Goal: Use online tool/utility: Utilize a website feature to perform a specific function

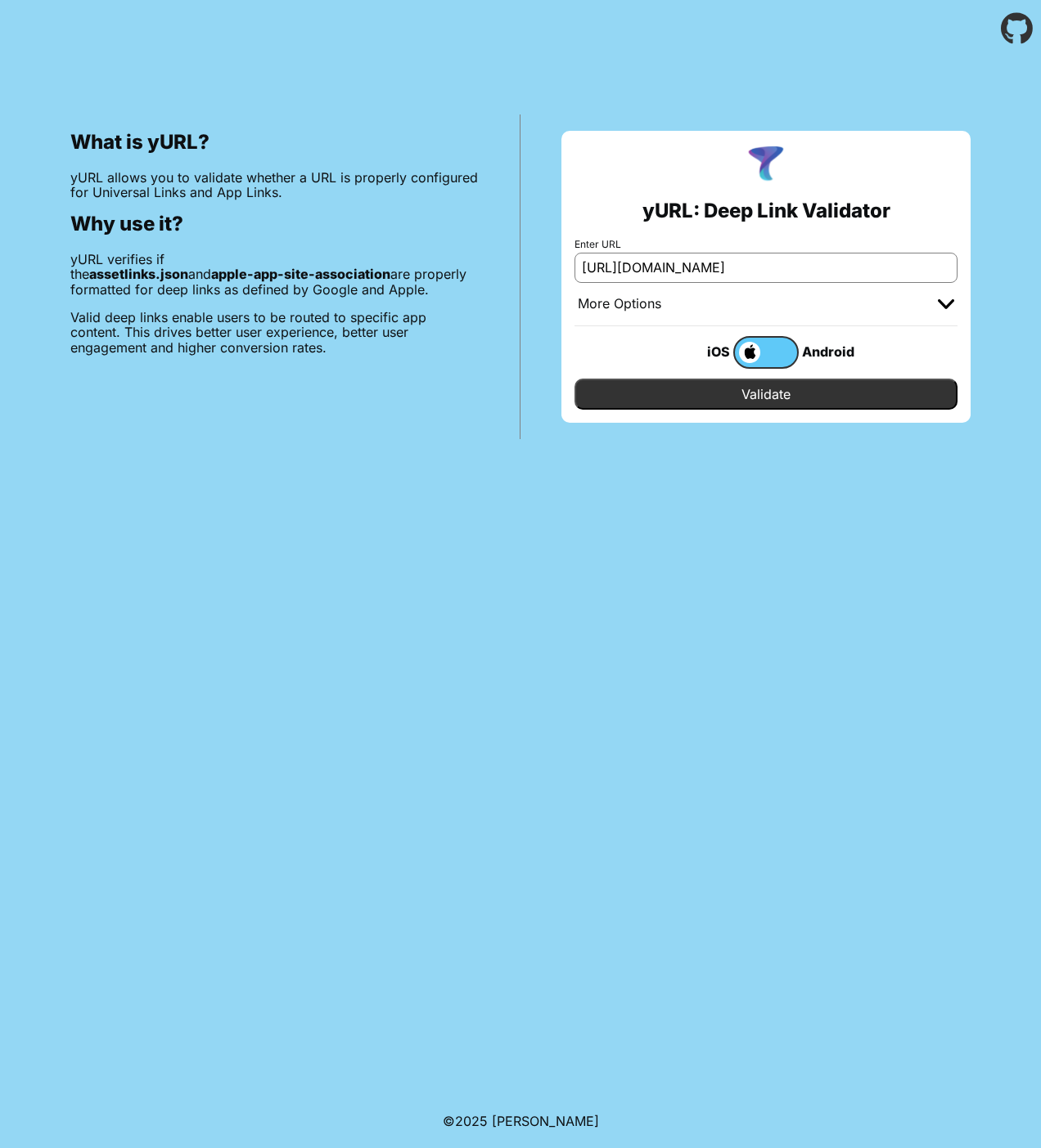
type input "[URL][DOMAIN_NAME]"
click at [786, 356] on label at bounding box center [766, 352] width 66 height 32
click at [0, 0] on input "checkbox" at bounding box center [0, 0] width 0 height 0
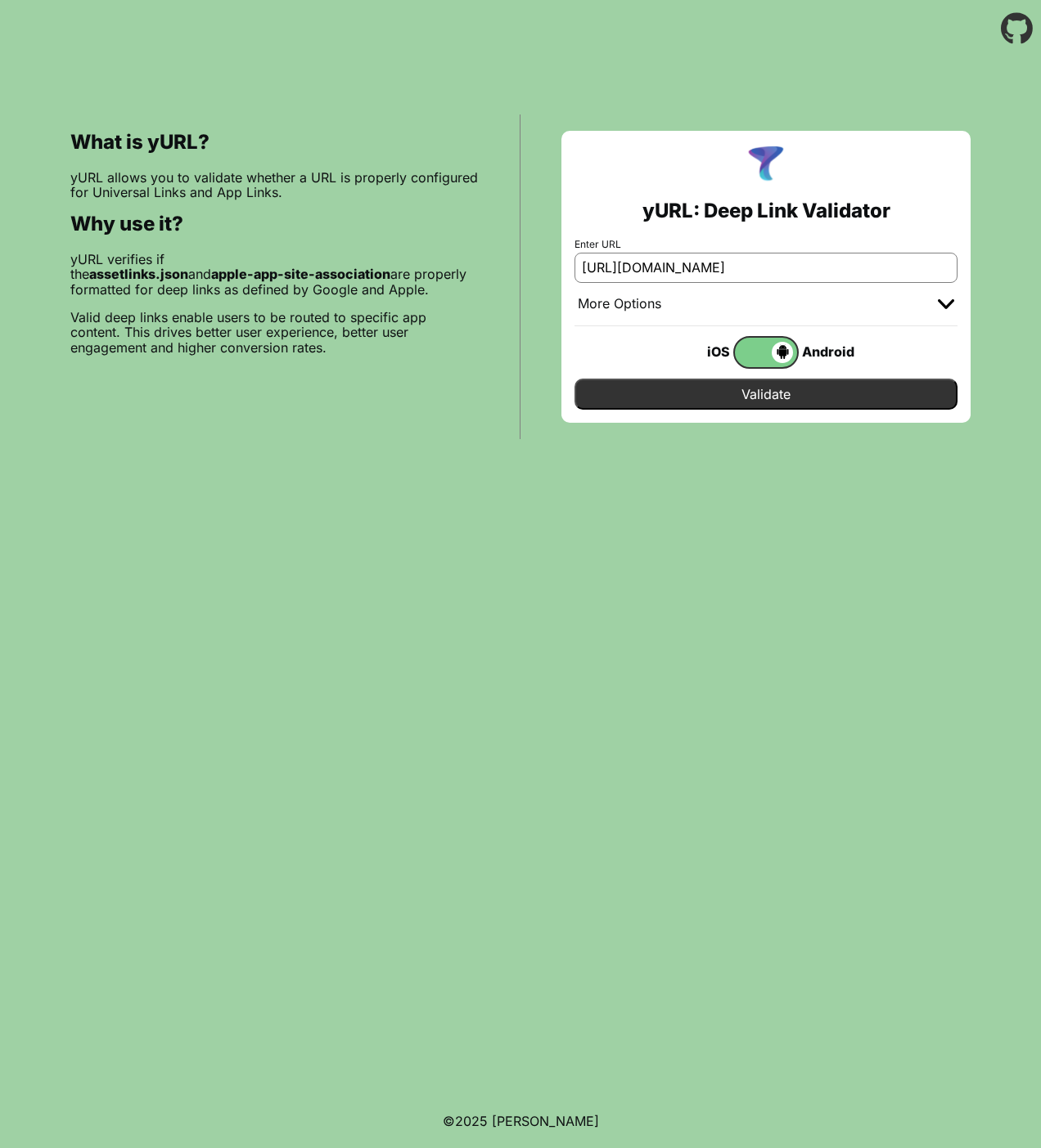
click at [794, 393] on input "Validate" at bounding box center [766, 393] width 383 height 31
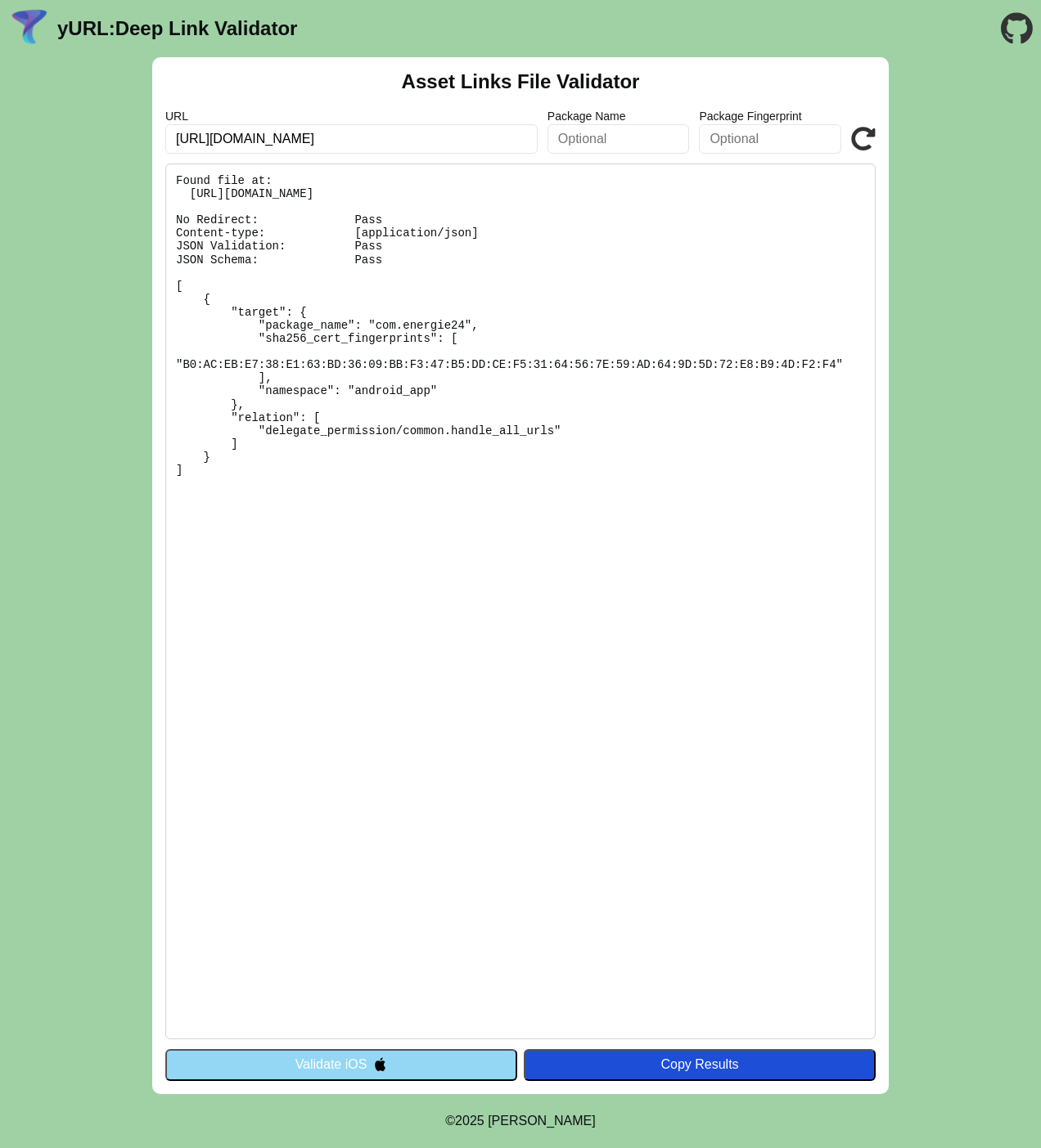
click at [701, 244] on pre "Found file at: [URL][DOMAIN_NAME] No Redirect: Pass Content-type: [application/…" at bounding box center [520, 601] width 710 height 876
click at [451, 1069] on button "Validate iOS" at bounding box center [341, 1064] width 352 height 31
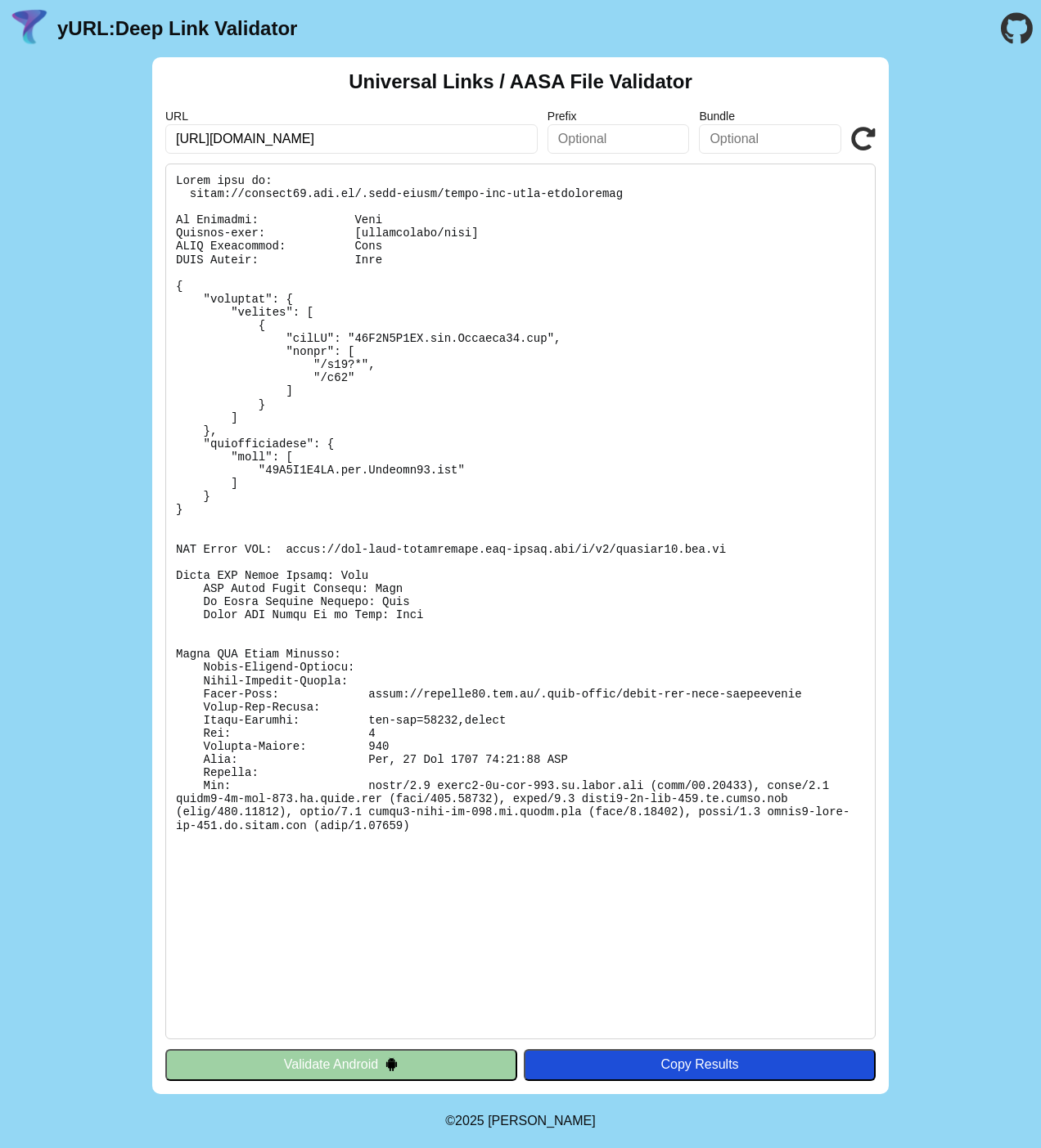
click at [481, 1072] on button "Validate Android" at bounding box center [341, 1064] width 352 height 31
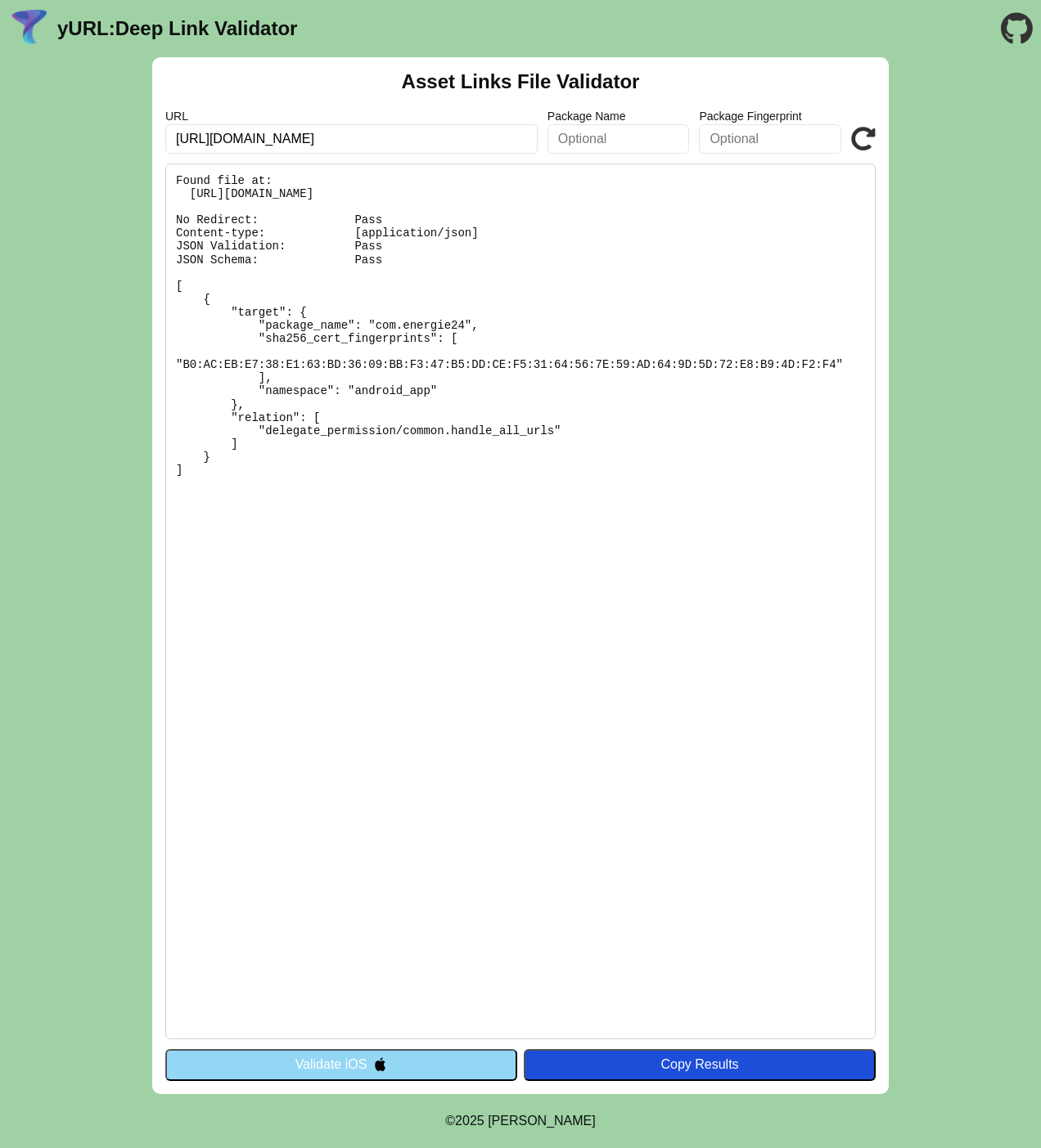
click at [481, 1072] on button "Validate iOS" at bounding box center [341, 1064] width 352 height 31
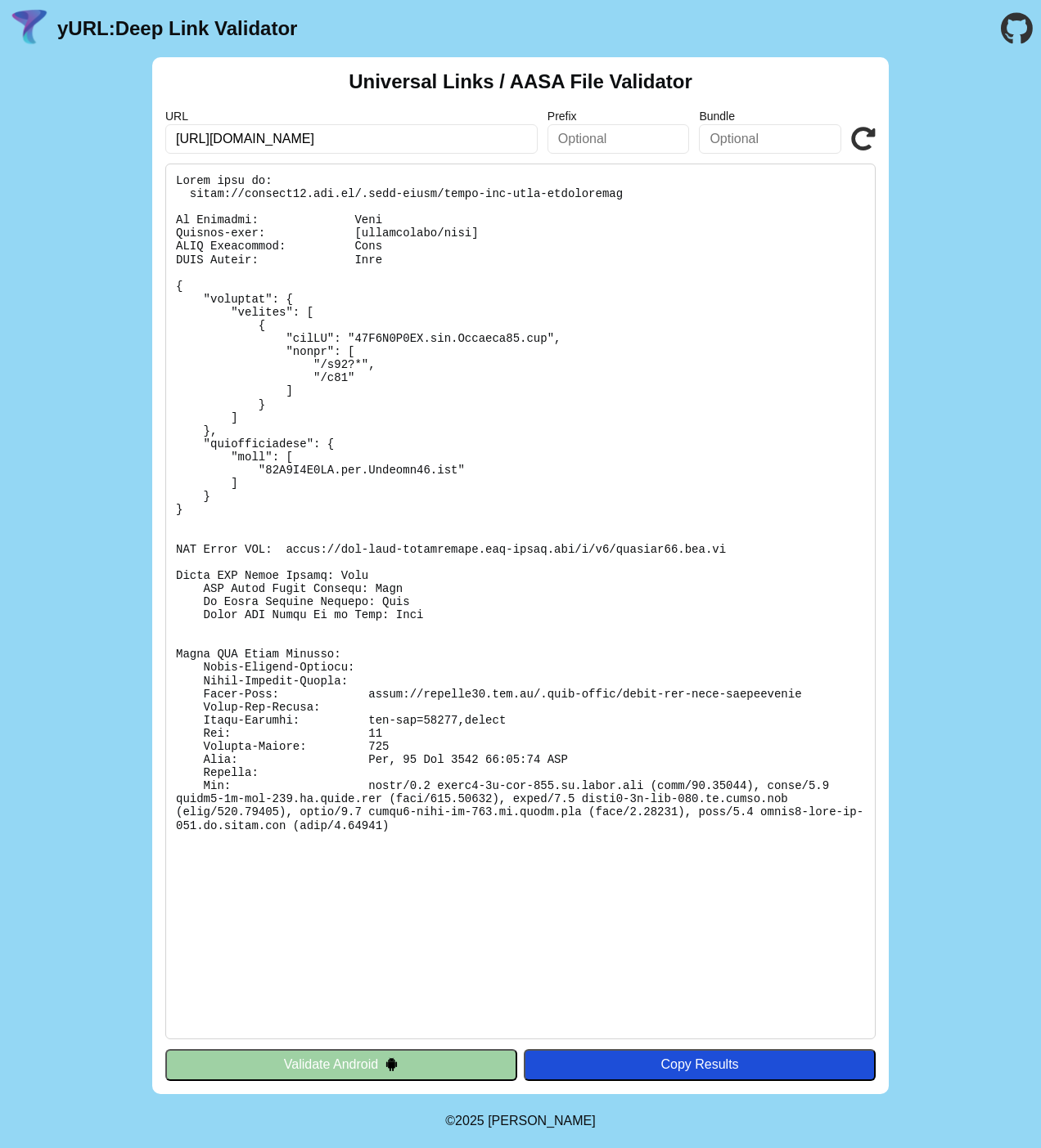
click at [481, 1072] on button "Validate Android" at bounding box center [341, 1064] width 352 height 31
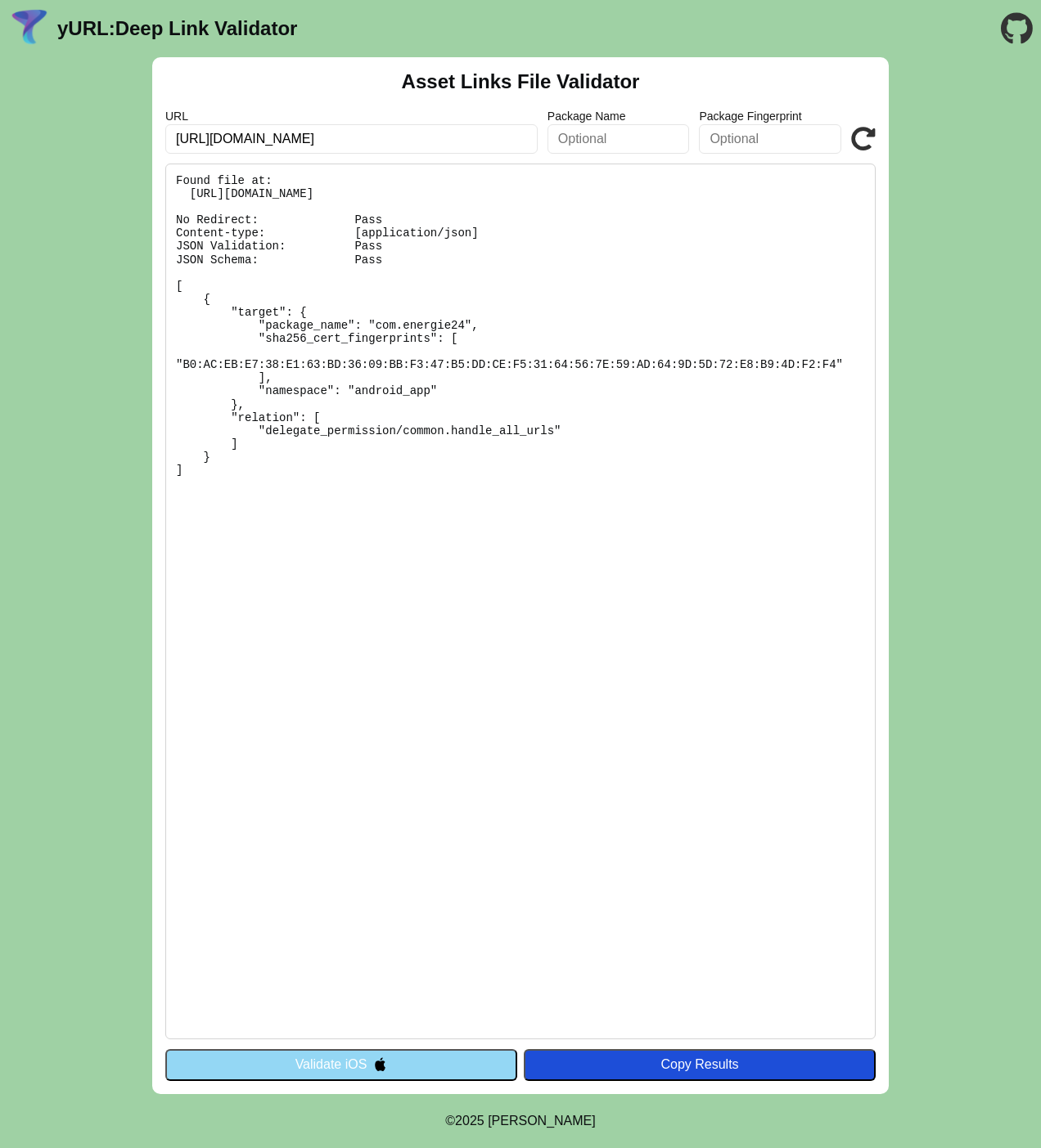
click at [481, 1072] on button "Validate iOS" at bounding box center [341, 1064] width 352 height 31
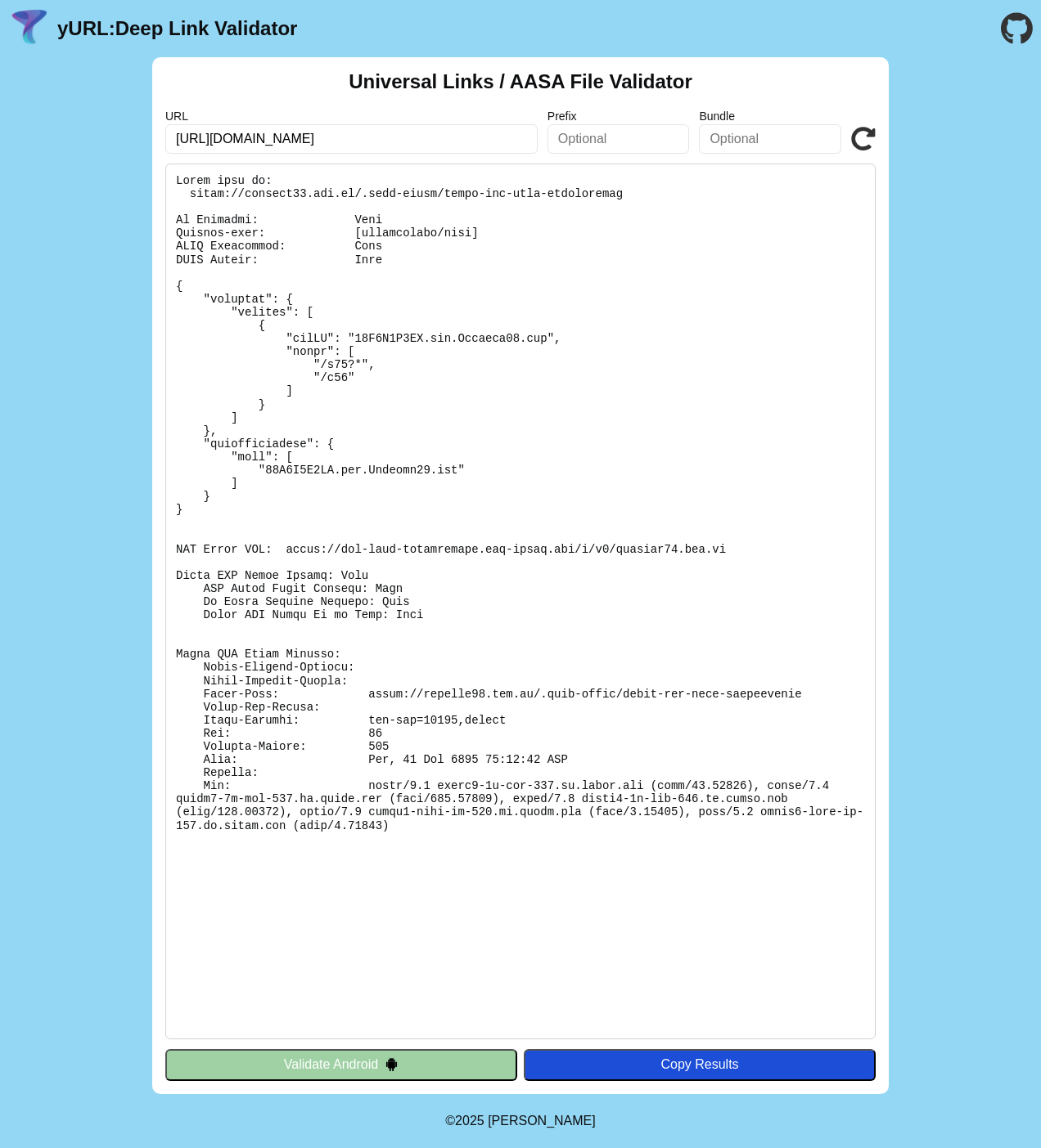
click at [474, 1020] on pre at bounding box center [520, 601] width 710 height 876
